Goal: Information Seeking & Learning: Compare options

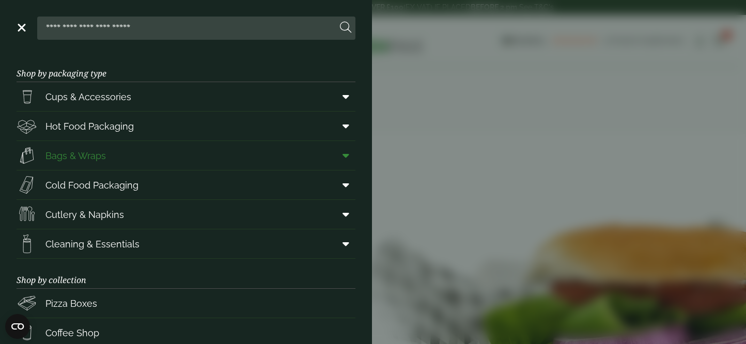
click at [99, 159] on span "Bags & Wraps" at bounding box center [75, 156] width 60 height 14
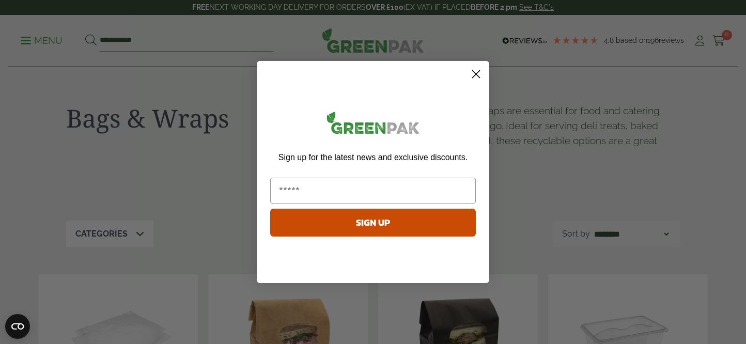
click at [471, 79] on circle "Close dialog" at bounding box center [476, 74] width 17 height 17
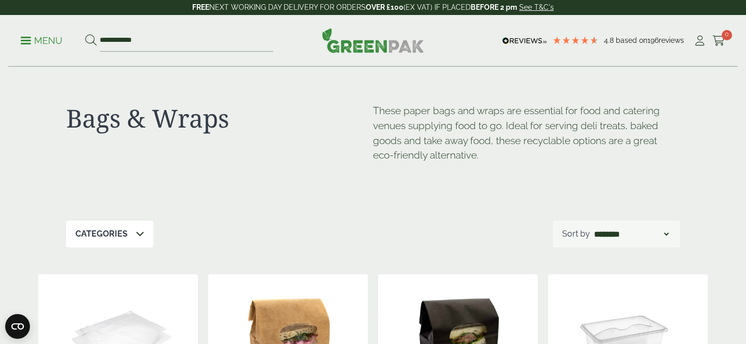
click at [35, 44] on p "Menu" at bounding box center [42, 41] width 42 height 12
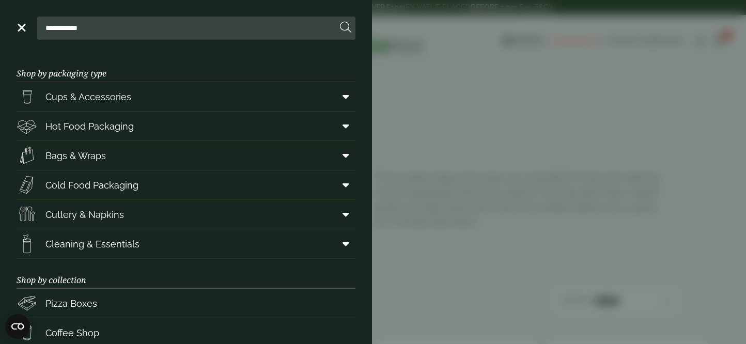
click at [100, 33] on input "**********" at bounding box center [189, 28] width 296 height 22
drag, startPoint x: 100, startPoint y: 33, endPoint x: 44, endPoint y: 32, distance: 55.3
click at [44, 32] on input "**********" at bounding box center [189, 28] width 296 height 22
click at [98, 157] on span "Bags & Wraps" at bounding box center [75, 156] width 60 height 14
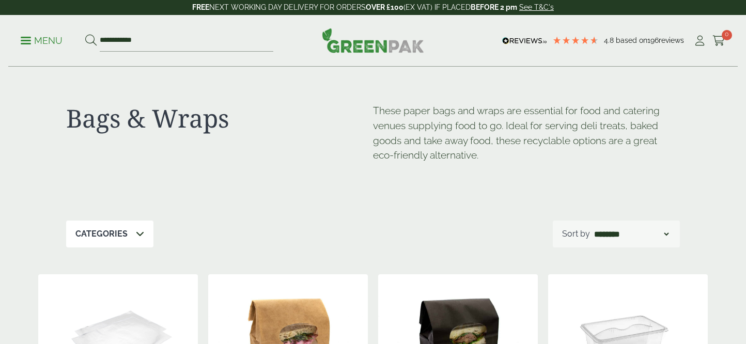
click at [123, 234] on p "Categories" at bounding box center [101, 234] width 52 height 12
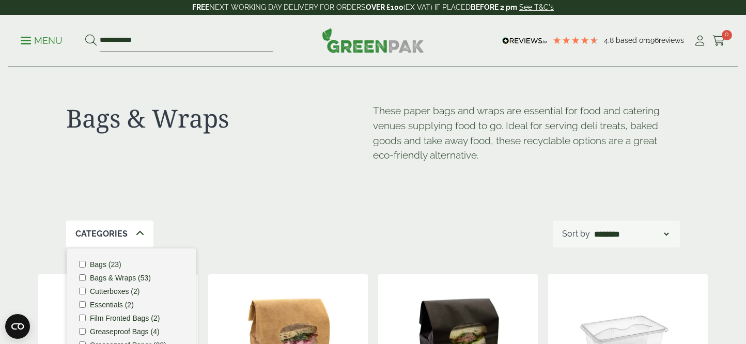
scroll to position [5, 0]
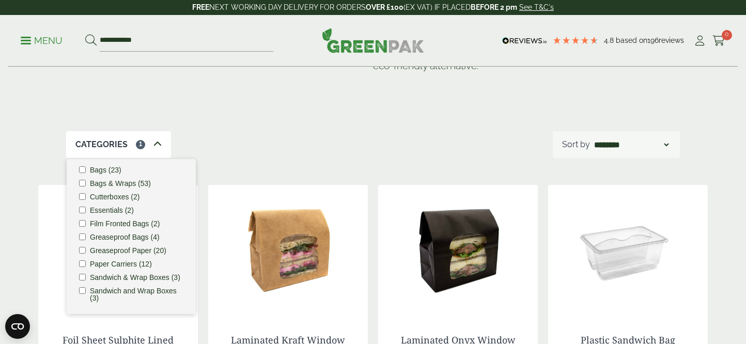
scroll to position [91, 0]
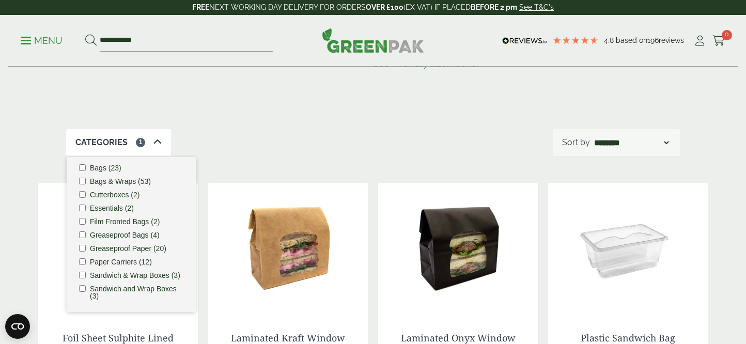
click at [252, 135] on div "Categories 1 Bags (23) Bags & Wraps (53) Cutterboxes (2) Essentials (2) Film Fr…" at bounding box center [373, 142] width 614 height 27
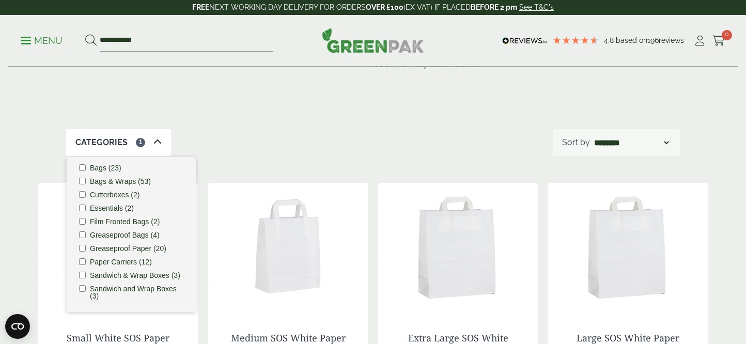
click at [159, 144] on icon at bounding box center [157, 142] width 8 height 8
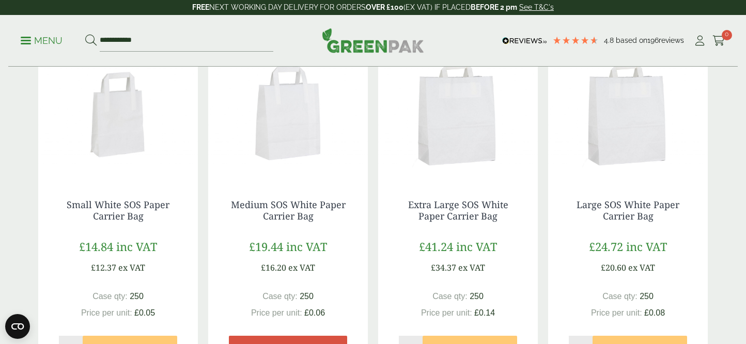
scroll to position [227, 0]
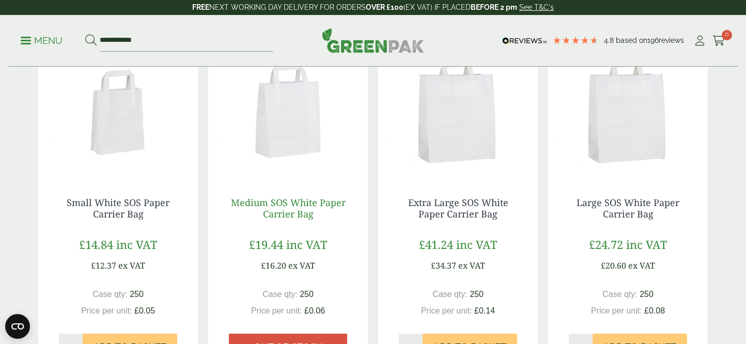
click at [286, 204] on link "Medium SOS White Paper Carrier Bag" at bounding box center [288, 208] width 115 height 24
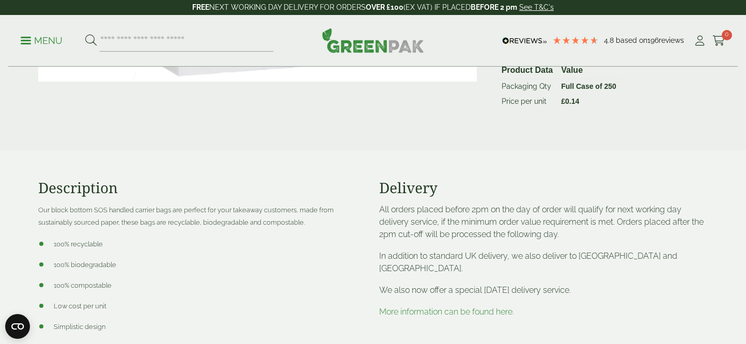
scroll to position [419, 0]
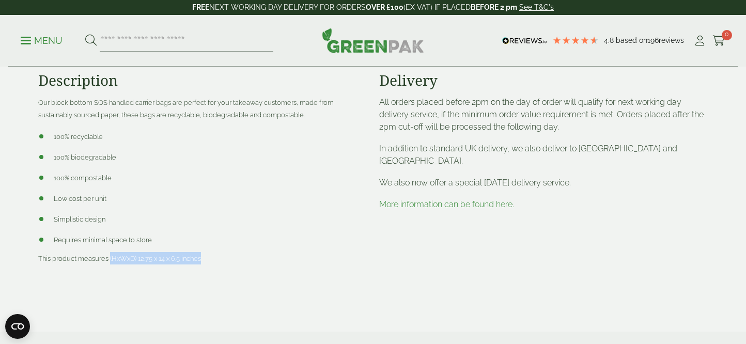
drag, startPoint x: 209, startPoint y: 259, endPoint x: 110, endPoint y: 261, distance: 98.7
click at [110, 261] on p "This product measures (HxWxD) 12.75 x 14 x 6.5 inches" at bounding box center [202, 258] width 329 height 12
copy span "(HxWxD) 12.75 x 14 x 6.5 inches"
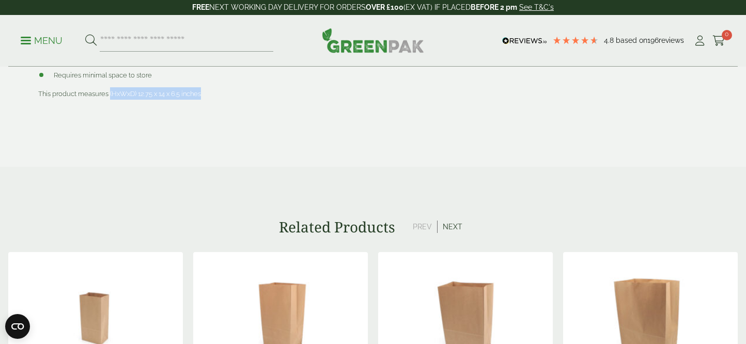
scroll to position [584, 0]
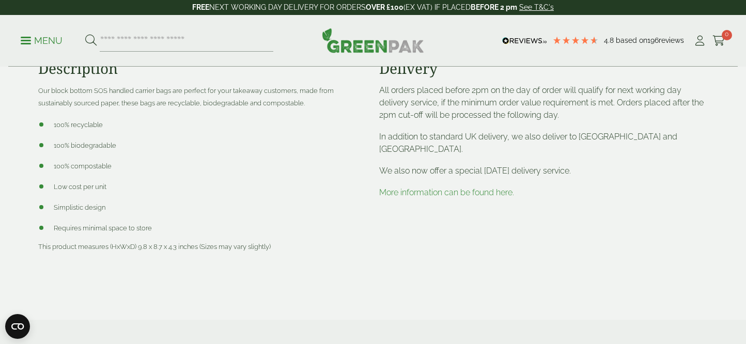
scroll to position [478, 0]
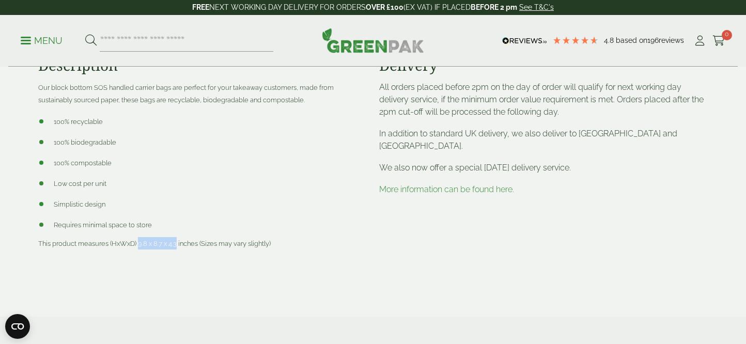
drag, startPoint x: 178, startPoint y: 246, endPoint x: 138, endPoint y: 246, distance: 40.3
click at [138, 246] on span "This product measures (HxWxD) 9.8 x 8.7 x 4.3 inches (Sizes may vary slightly)" at bounding box center [154, 244] width 233 height 8
copy span "9.8 x 8.7 x 4.3"
drag, startPoint x: 198, startPoint y: 244, endPoint x: 137, endPoint y: 246, distance: 61.0
click at [137, 246] on span "This product measures (HxWxD) 9.8 x 8.7 x 4.3 inches (Sizes may vary slightly)" at bounding box center [154, 244] width 233 height 8
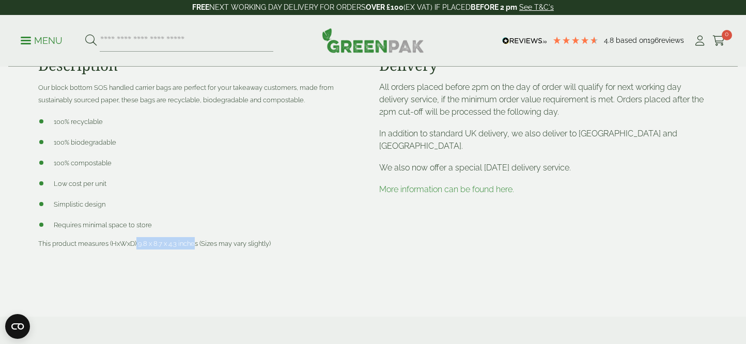
copy span "9.8 x 8.7 x 4.3 inche"
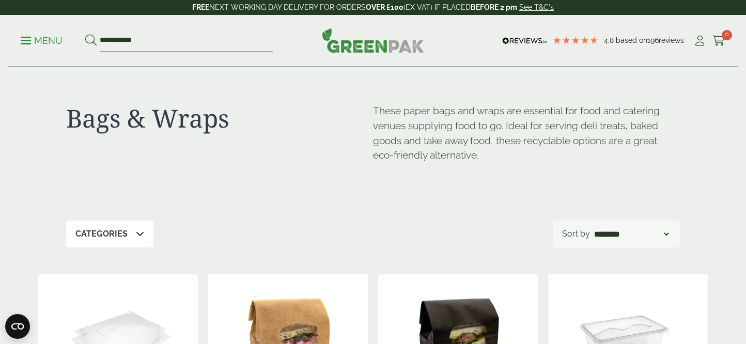
click at [129, 227] on div "Categories" at bounding box center [109, 234] width 87 height 27
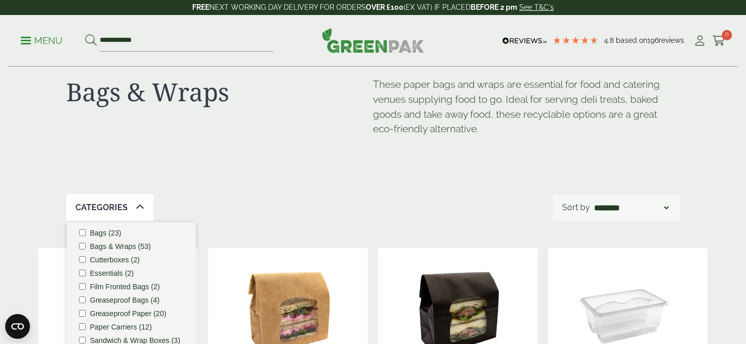
scroll to position [70, 0]
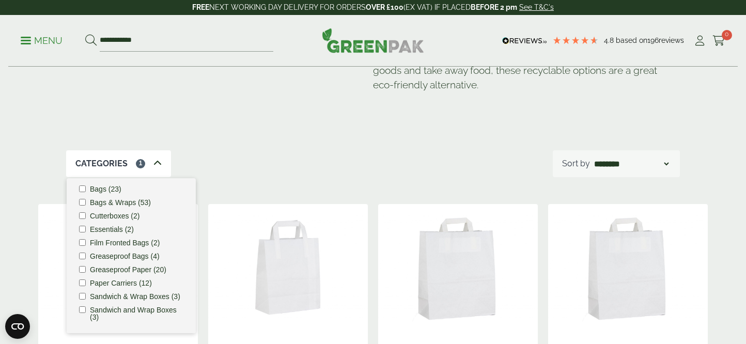
click at [228, 158] on div "Categories 1 Bags (23) Bags & Wraps (53) Cutterboxes (2) Essentials (2) Film Fr…" at bounding box center [373, 163] width 614 height 27
click at [155, 165] on icon at bounding box center [157, 163] width 8 height 8
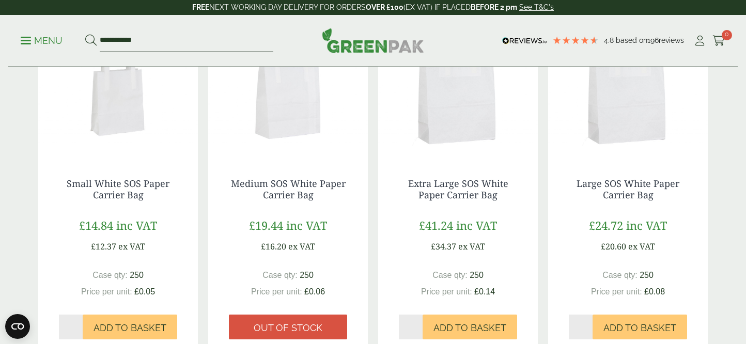
scroll to position [245, 0]
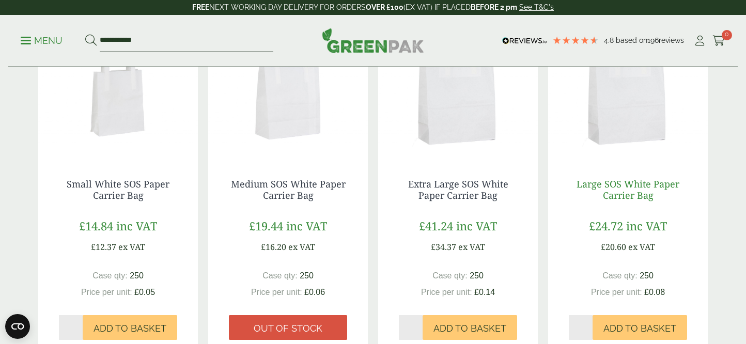
click at [630, 193] on link "Large SOS White Paper Carrier Bag" at bounding box center [628, 190] width 103 height 24
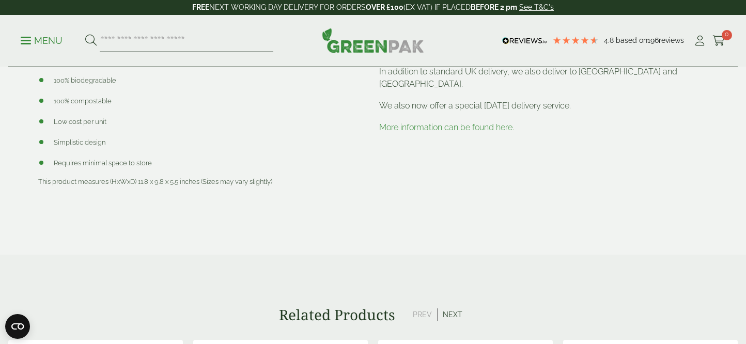
scroll to position [506, 0]
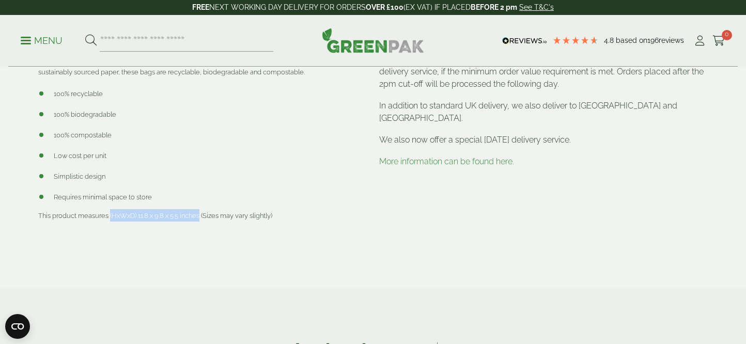
drag, startPoint x: 202, startPoint y: 215, endPoint x: 110, endPoint y: 220, distance: 91.6
click at [110, 220] on p "This product measures (HxWxD) 11.8 x 9.8 x 5.5 inches (Sizes may vary slightly)" at bounding box center [202, 215] width 329 height 12
copy span "(HxWxD) 11.8 x 9.8 x 5.5 inches"
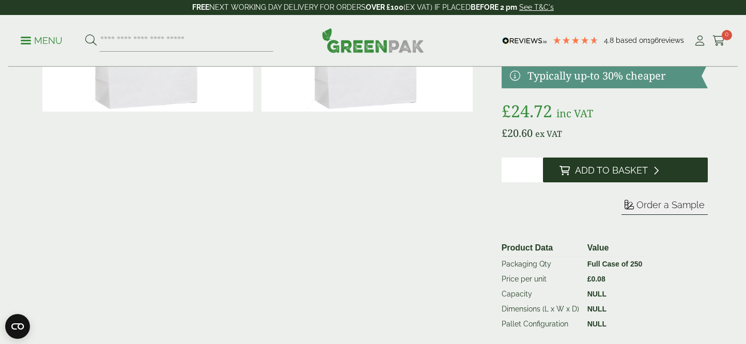
scroll to position [143, 0]
